Goal: Information Seeking & Learning: Learn about a topic

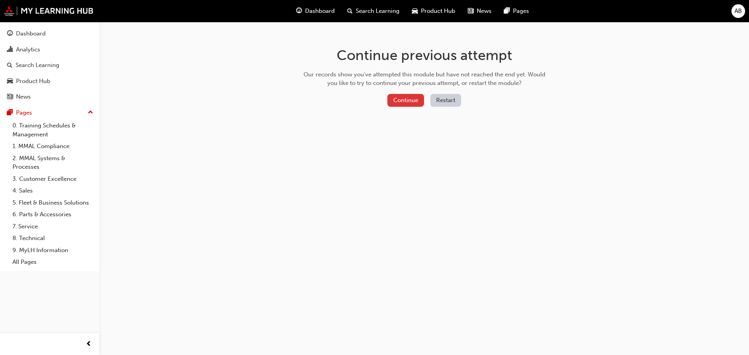
click at [419, 99] on button "Continue" at bounding box center [405, 100] width 37 height 13
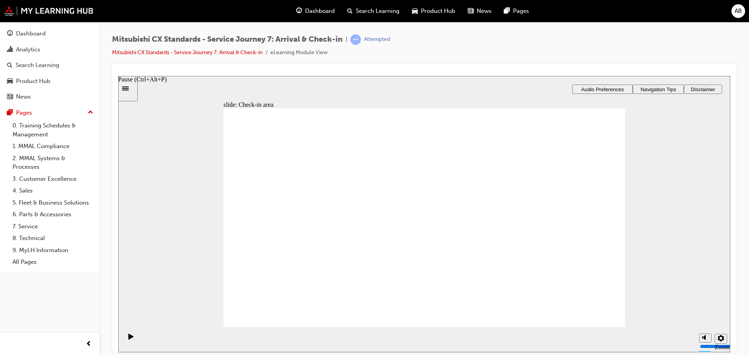
click at [128, 337] on icon "Pause (Ctrl+Alt+P)" at bounding box center [130, 337] width 5 height 6
click at [168, 194] on div "slide: Check-in area Check-in area What should you do or not do in the check-in…" at bounding box center [424, 214] width 612 height 277
